Goal: Task Accomplishment & Management: Complete application form

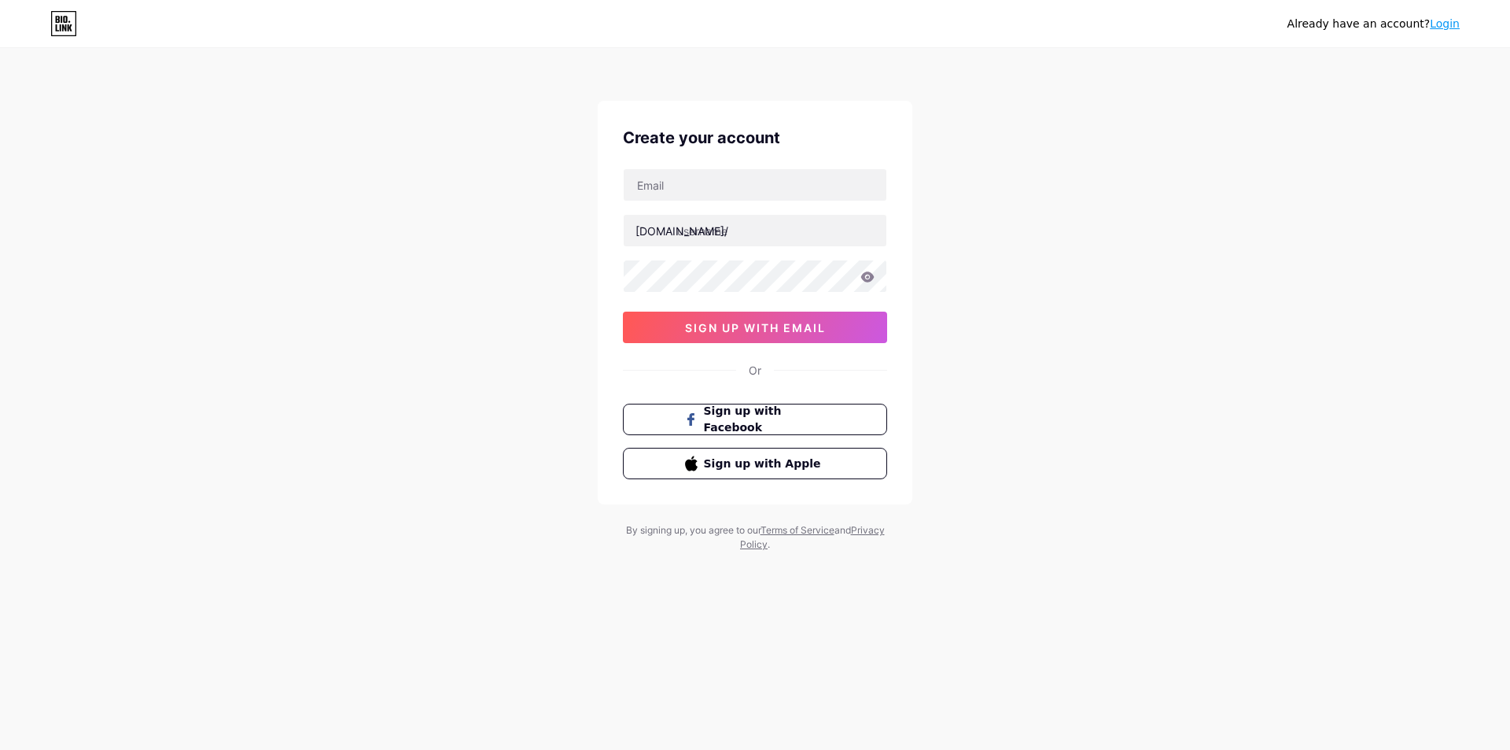
type input "removalrush5@gmail.com"
click at [726, 230] on input "text" at bounding box center [755, 230] width 263 height 31
type input "rushrmoval"
click at [737, 318] on button "sign up with email" at bounding box center [755, 326] width 264 height 31
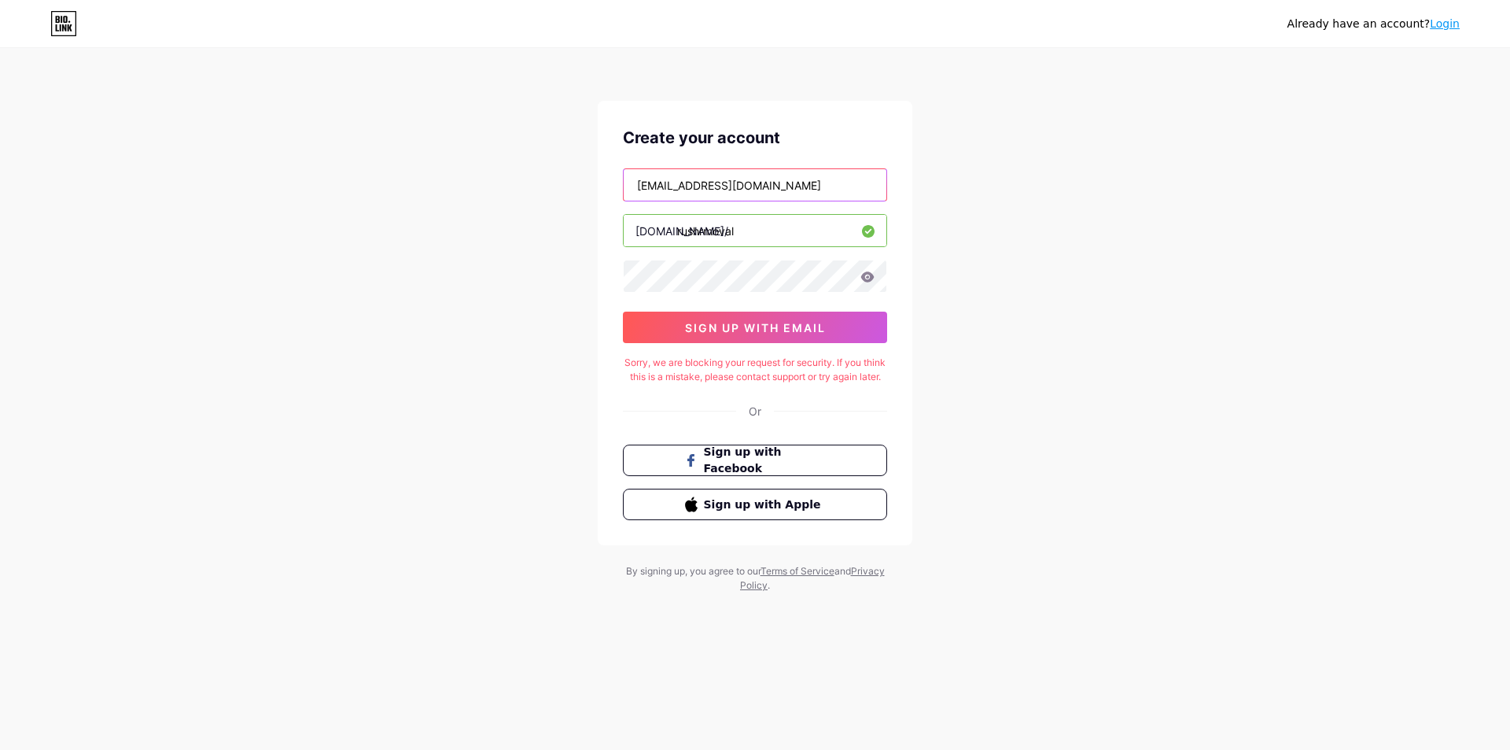
click at [790, 188] on input "removalrush5@gmail.com" at bounding box center [755, 184] width 263 height 31
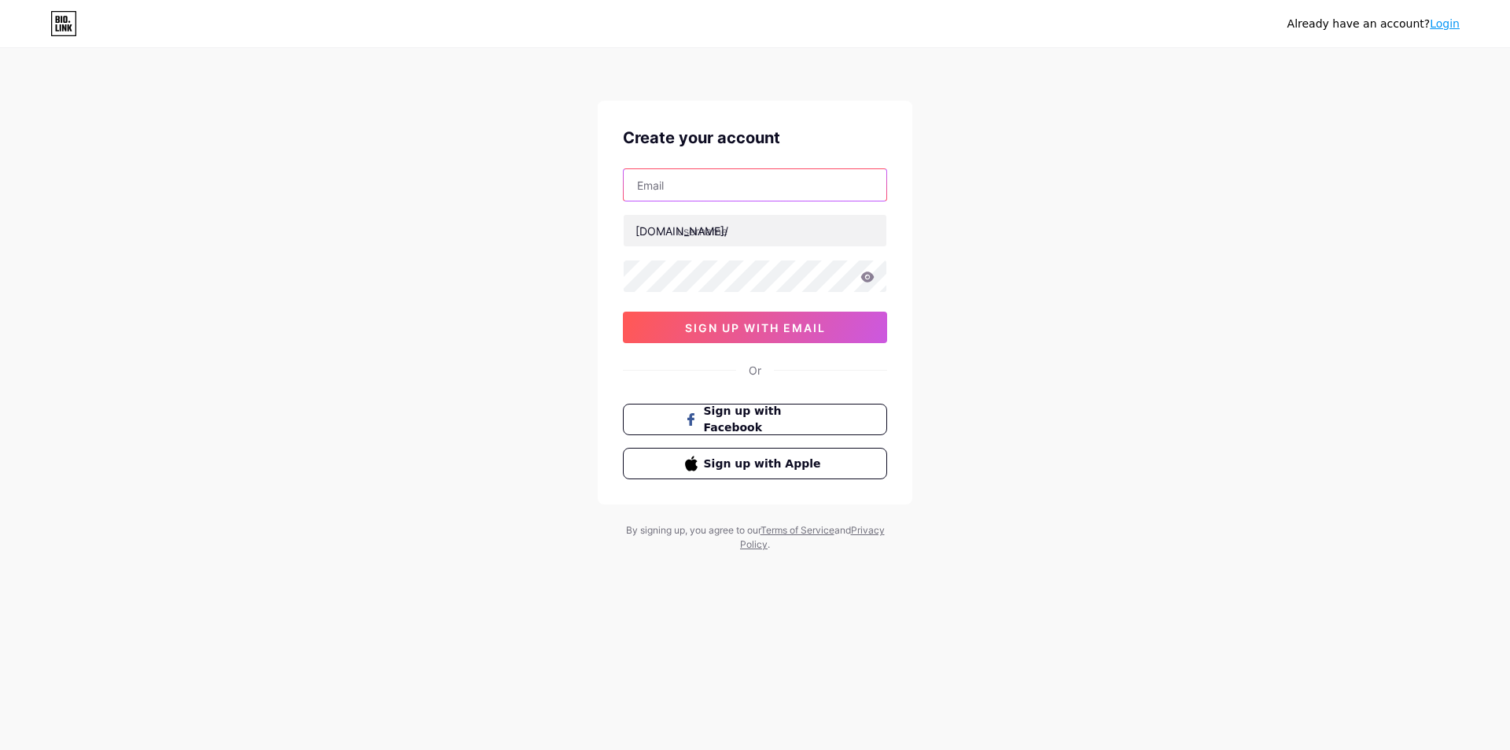
click at [711, 180] on input "text" at bounding box center [755, 184] width 263 height 31
type input "removalrush5@gmail.com"
click at [717, 231] on input "text" at bounding box center [755, 230] width 263 height 31
click at [707, 236] on input "text" at bounding box center [755, 230] width 263 height 31
paste input "rushremoval"
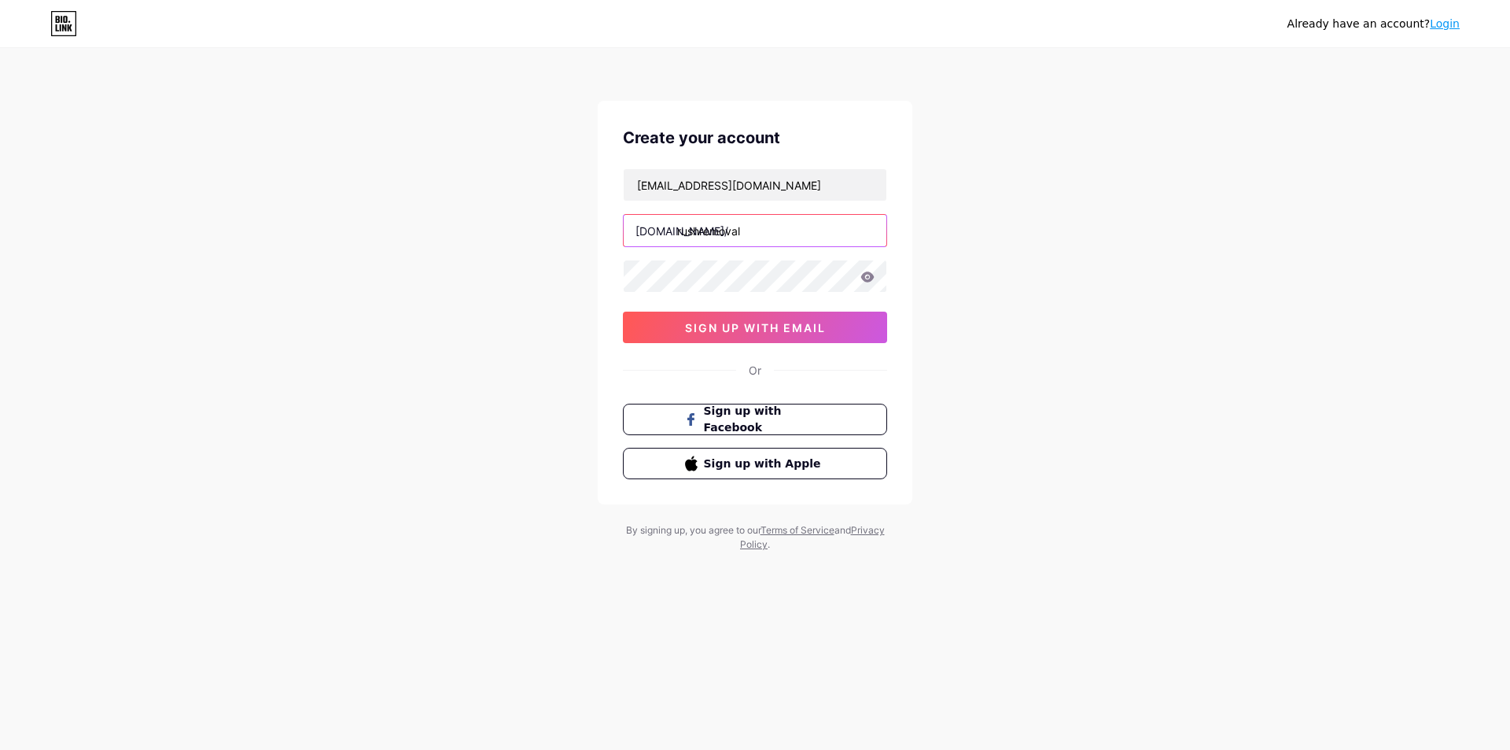
type input "rushremoval"
click at [709, 326] on span "sign up with email" at bounding box center [755, 327] width 141 height 13
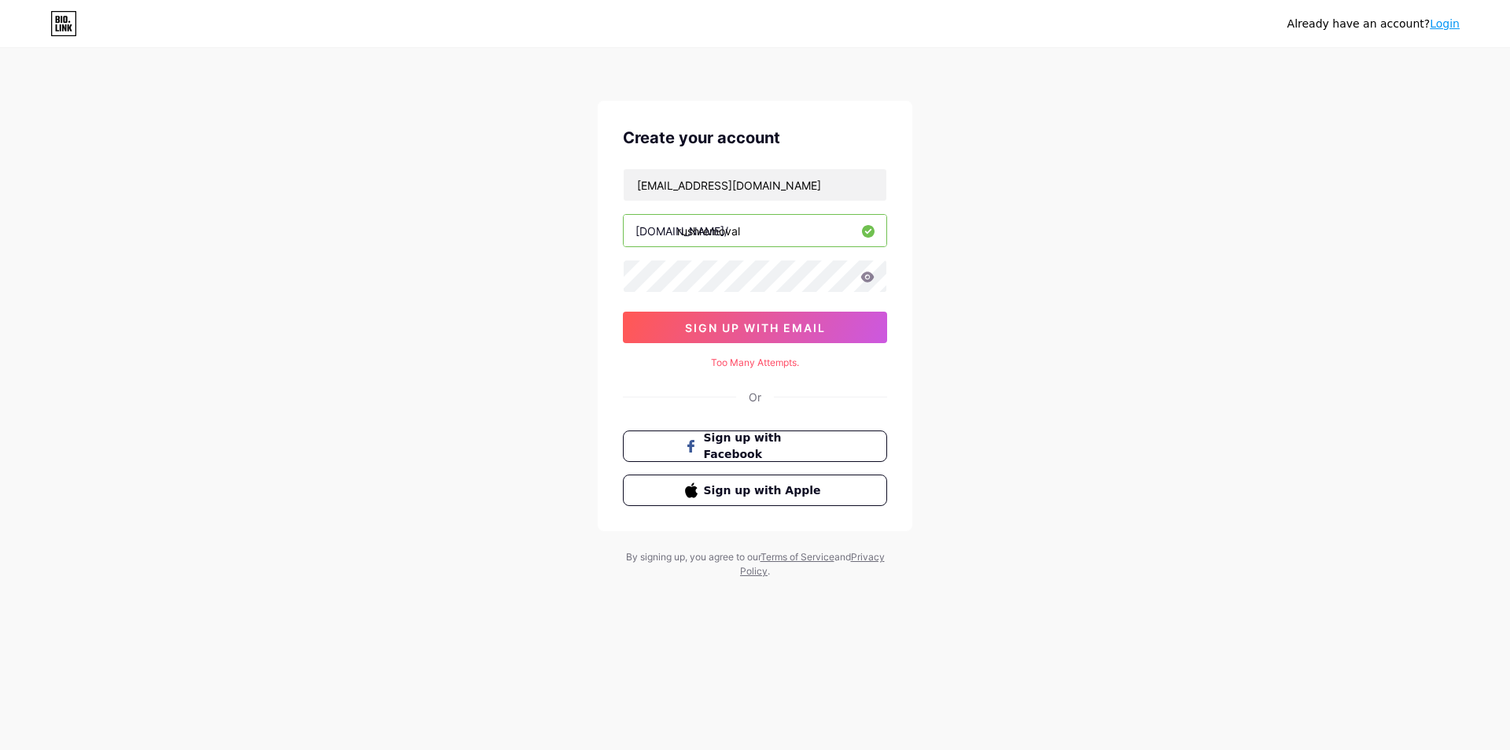
click at [477, 324] on div "Already have an account? Login Create your account removalrush5@gmail.com bio.l…" at bounding box center [755, 314] width 1510 height 628
click at [764, 339] on button "sign up with email" at bounding box center [755, 326] width 264 height 31
click at [755, 361] on div "Too Many Attempts." at bounding box center [755, 363] width 264 height 14
click at [533, 371] on div "Already have an account? Login Create your account removalrush5@gmail.com bio.l…" at bounding box center [755, 314] width 1510 height 628
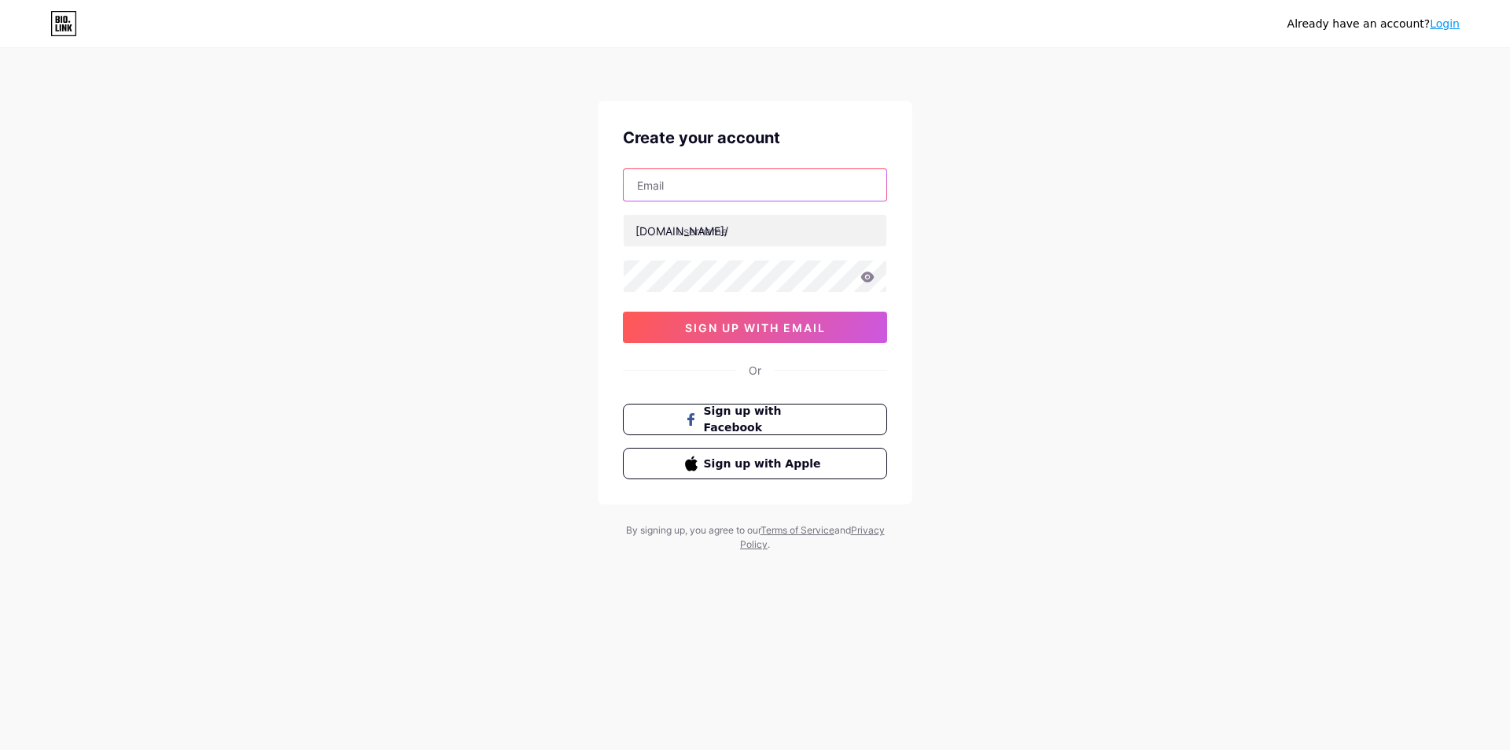
click at [709, 185] on input "text" at bounding box center [755, 184] width 263 height 31
type input "[EMAIL_ADDRESS][DOMAIN_NAME]"
click at [740, 227] on input "text" at bounding box center [755, 230] width 263 height 31
paste input "rushremoval"
type input "rushremoval"
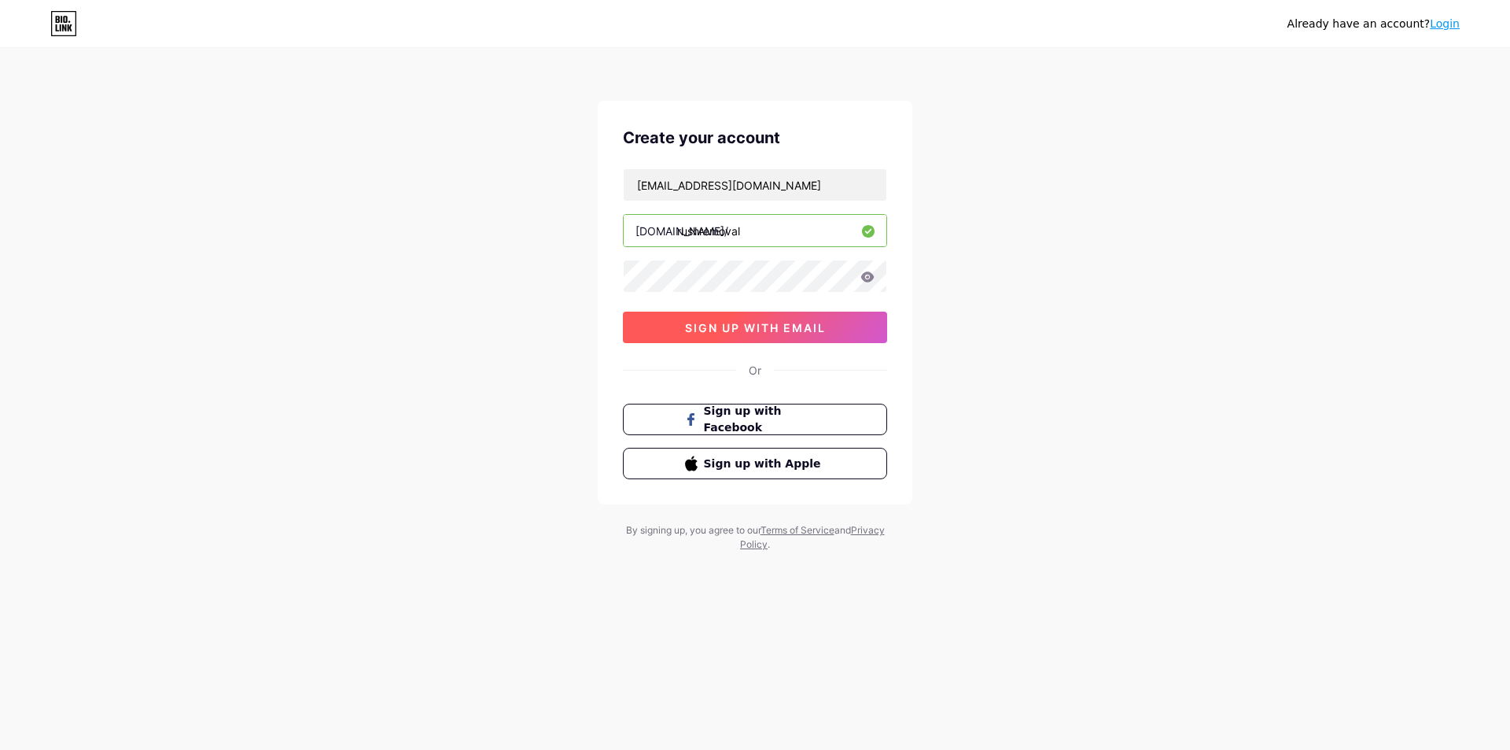
click at [697, 334] on button "sign up with email" at bounding box center [755, 326] width 264 height 31
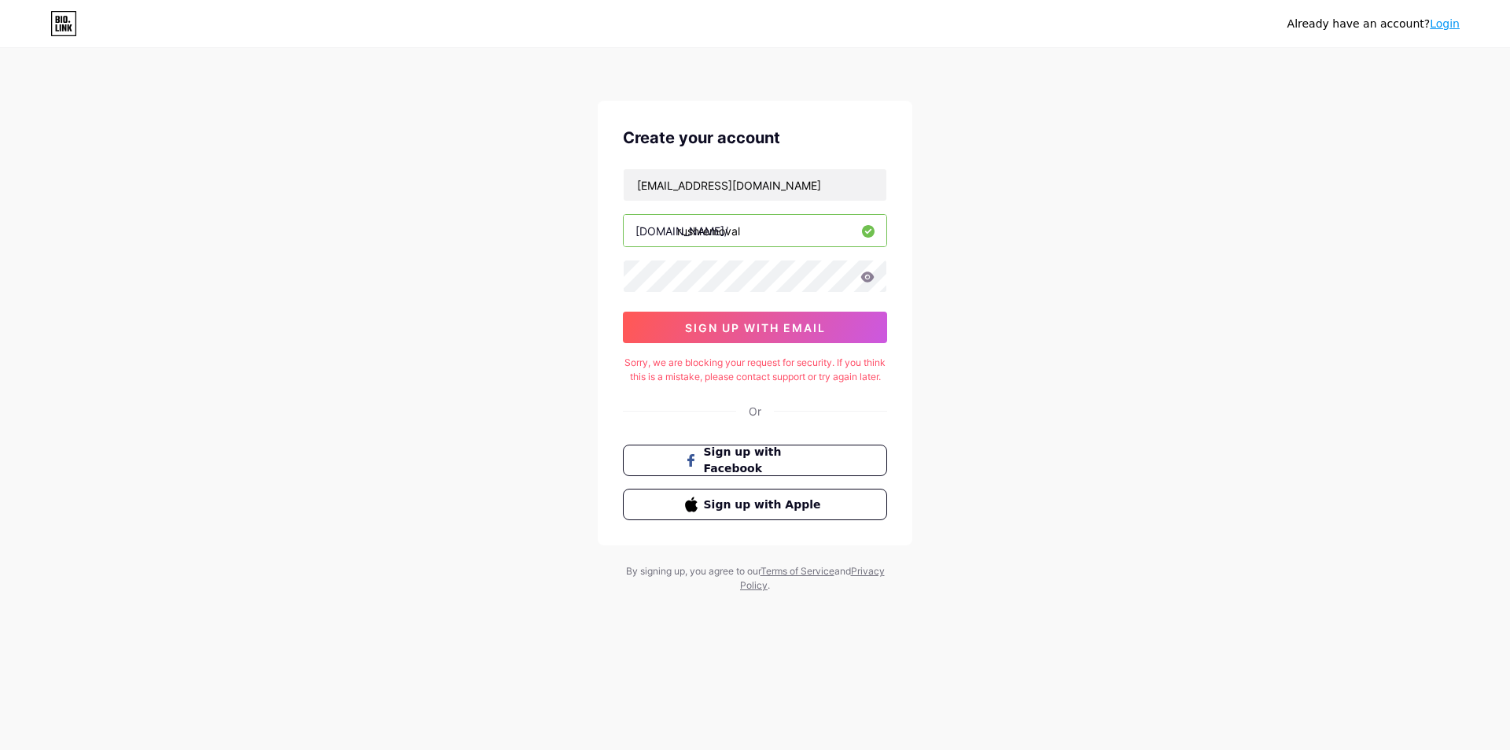
click at [864, 278] on icon at bounding box center [867, 276] width 13 height 10
click at [868, 278] on icon at bounding box center [867, 276] width 13 height 10
